Goal: Task Accomplishment & Management: Complete application form

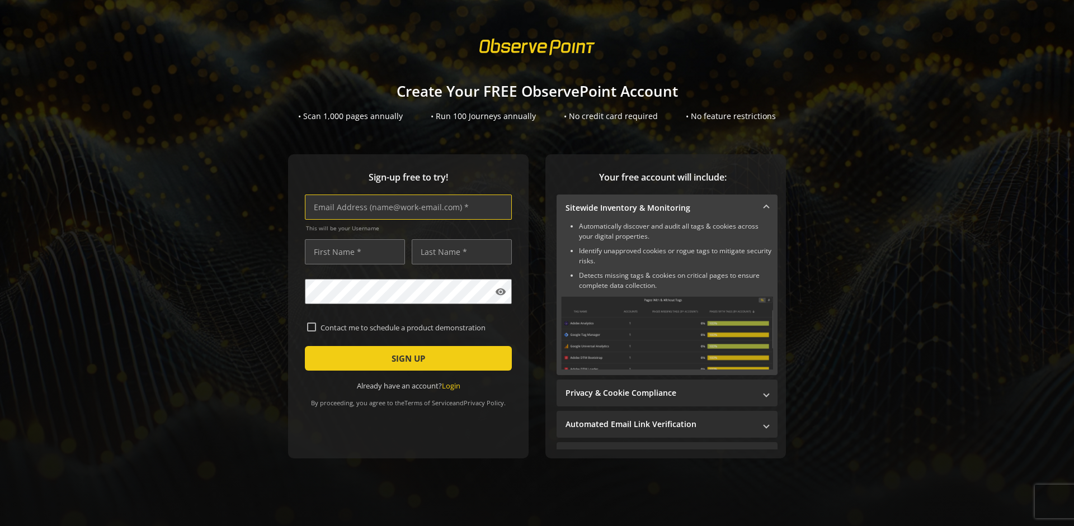
click at [405, 207] on input "text" at bounding box center [408, 207] width 207 height 25
type input "[EMAIL_ADDRESS][DOMAIN_NAME]"
click at [352, 252] on input "text" at bounding box center [355, 251] width 100 height 25
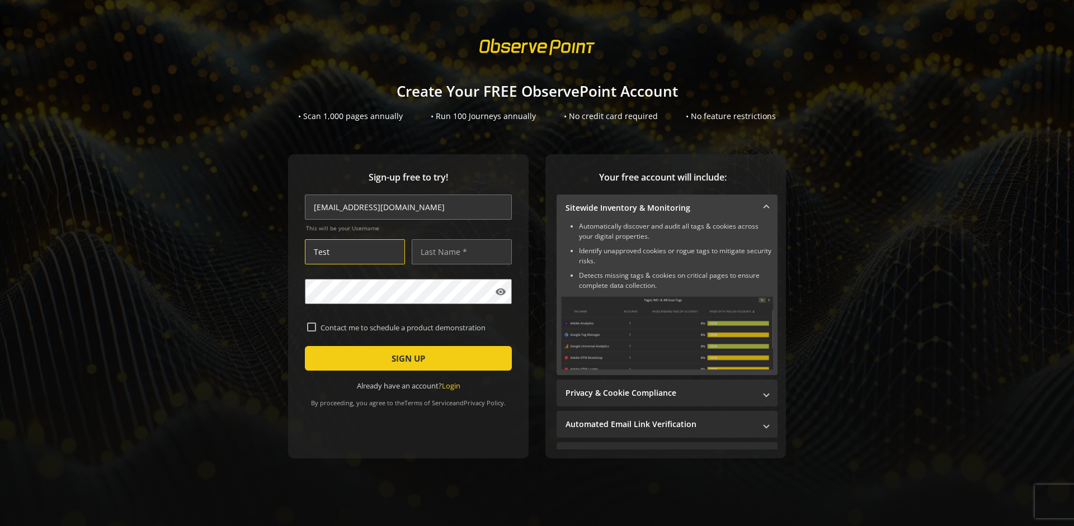
type input "Test"
click at [459, 252] on input "text" at bounding box center [462, 251] width 100 height 25
type input "Test"
click at [405, 358] on span "SIGN UP" at bounding box center [408, 358] width 34 height 20
